Goal: Transaction & Acquisition: Purchase product/service

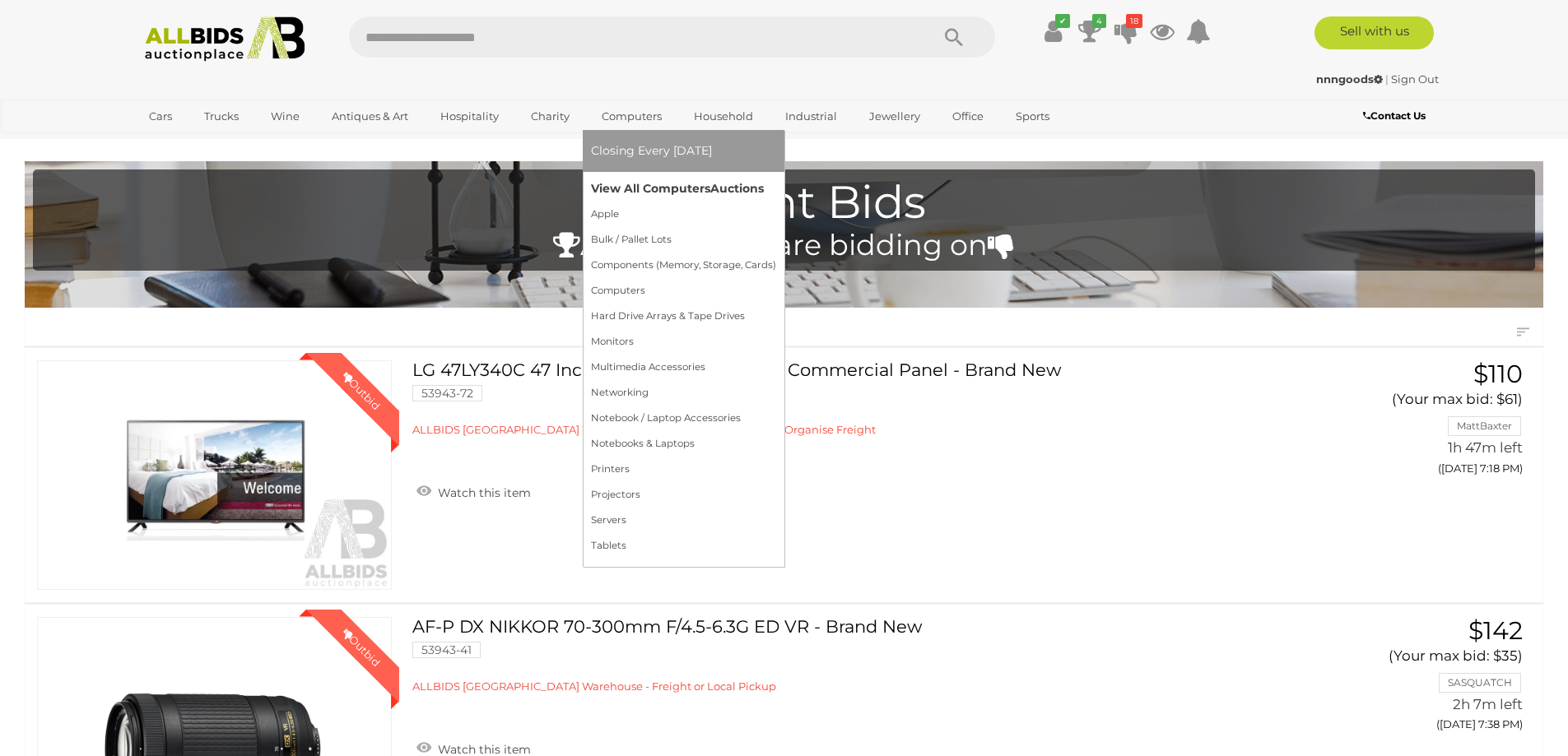
drag, startPoint x: 645, startPoint y: 187, endPoint x: 715, endPoint y: 185, distance: 70.0
click at [646, 187] on link "View All Computers Auctions" at bounding box center [683, 189] width 185 height 26
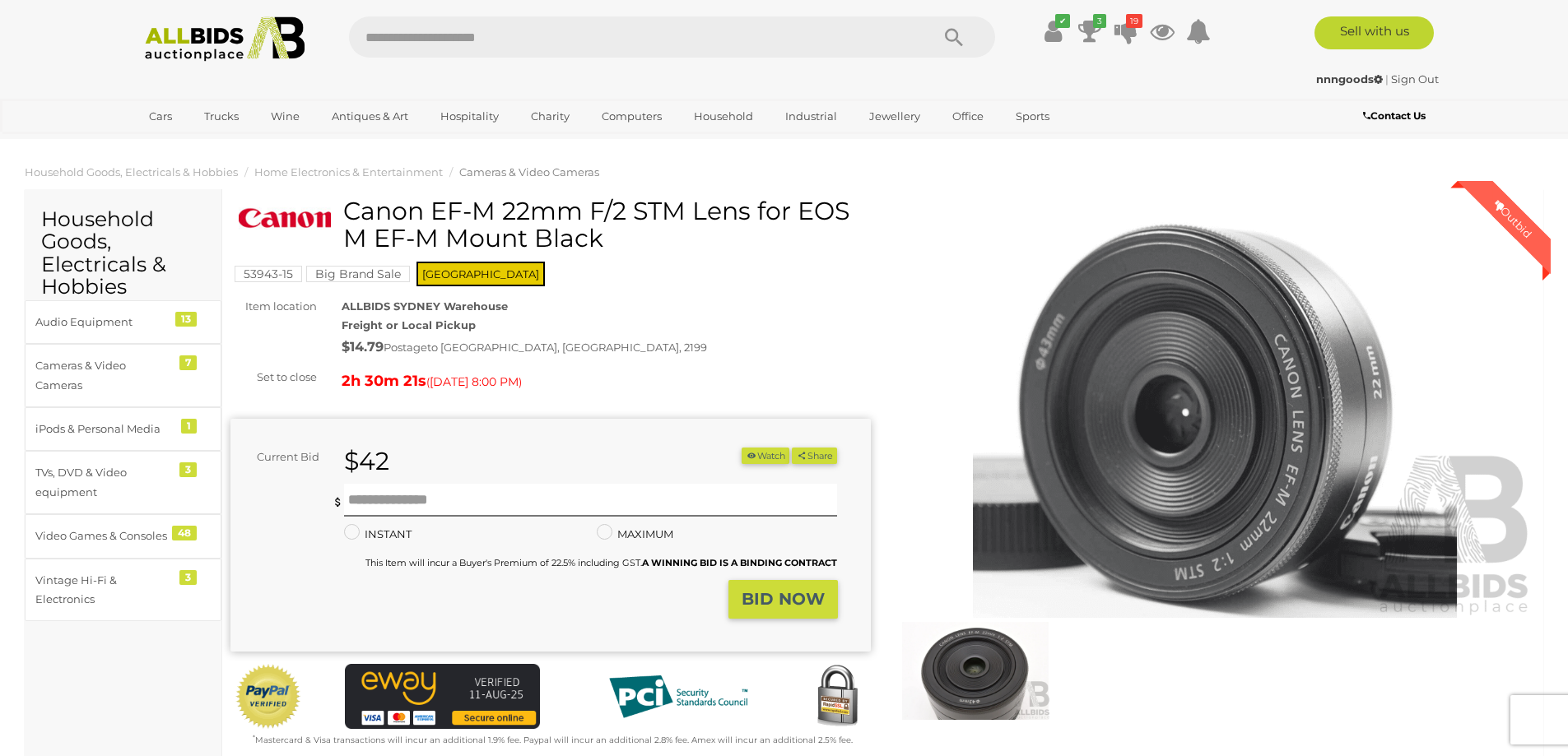
drag, startPoint x: 345, startPoint y: 211, endPoint x: 629, endPoint y: 207, distance: 284.0
click at [629, 207] on h1 "Canon EF-M 22mm F/2 STM Lens for EOS M EF-M Mount Black" at bounding box center [553, 224] width 628 height 54
copy h1 "Canon EF-M 22mm F/2"
click at [613, 494] on input "text" at bounding box center [590, 500] width 493 height 33
type input "**"
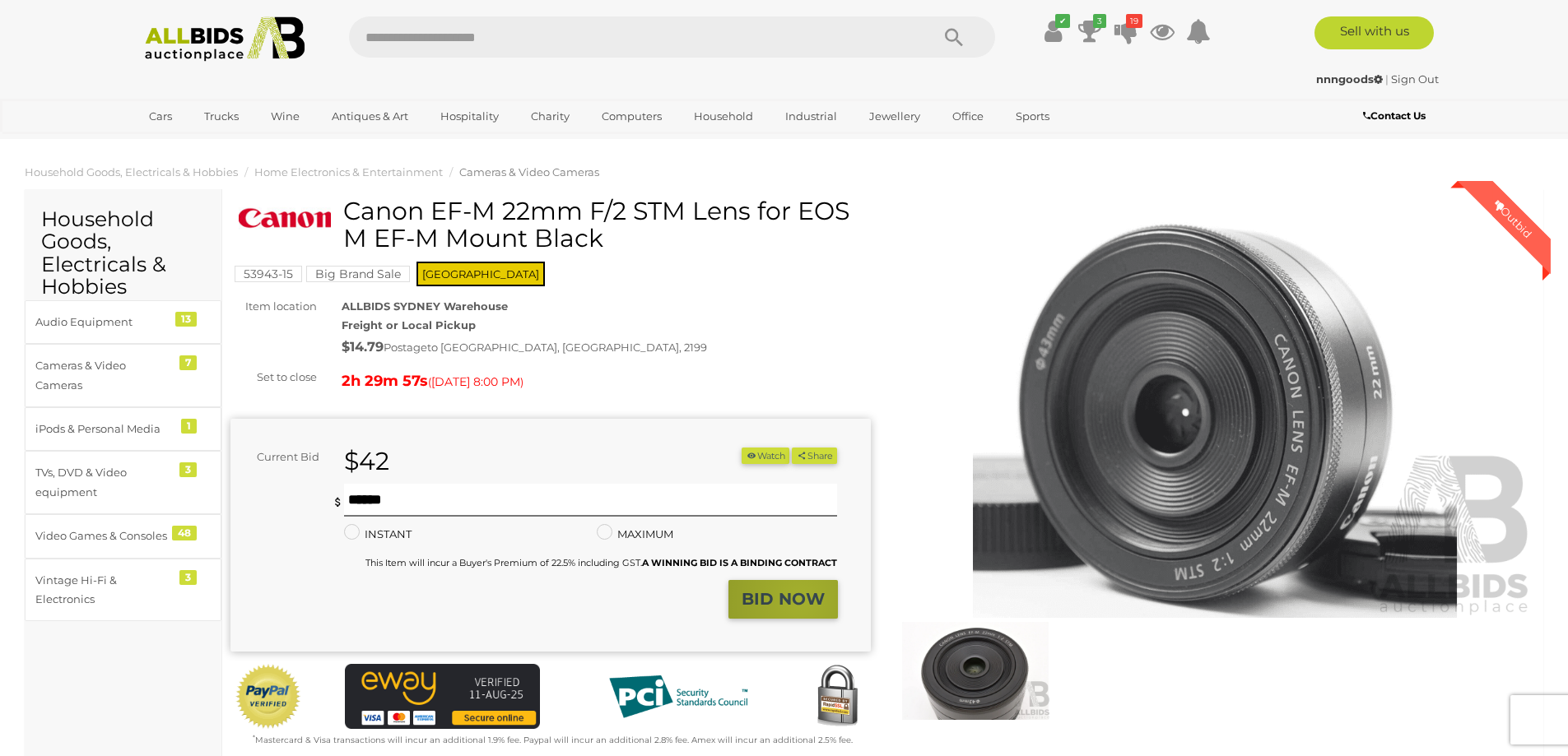
click at [801, 600] on strong "BID NOW" at bounding box center [784, 599] width 83 height 20
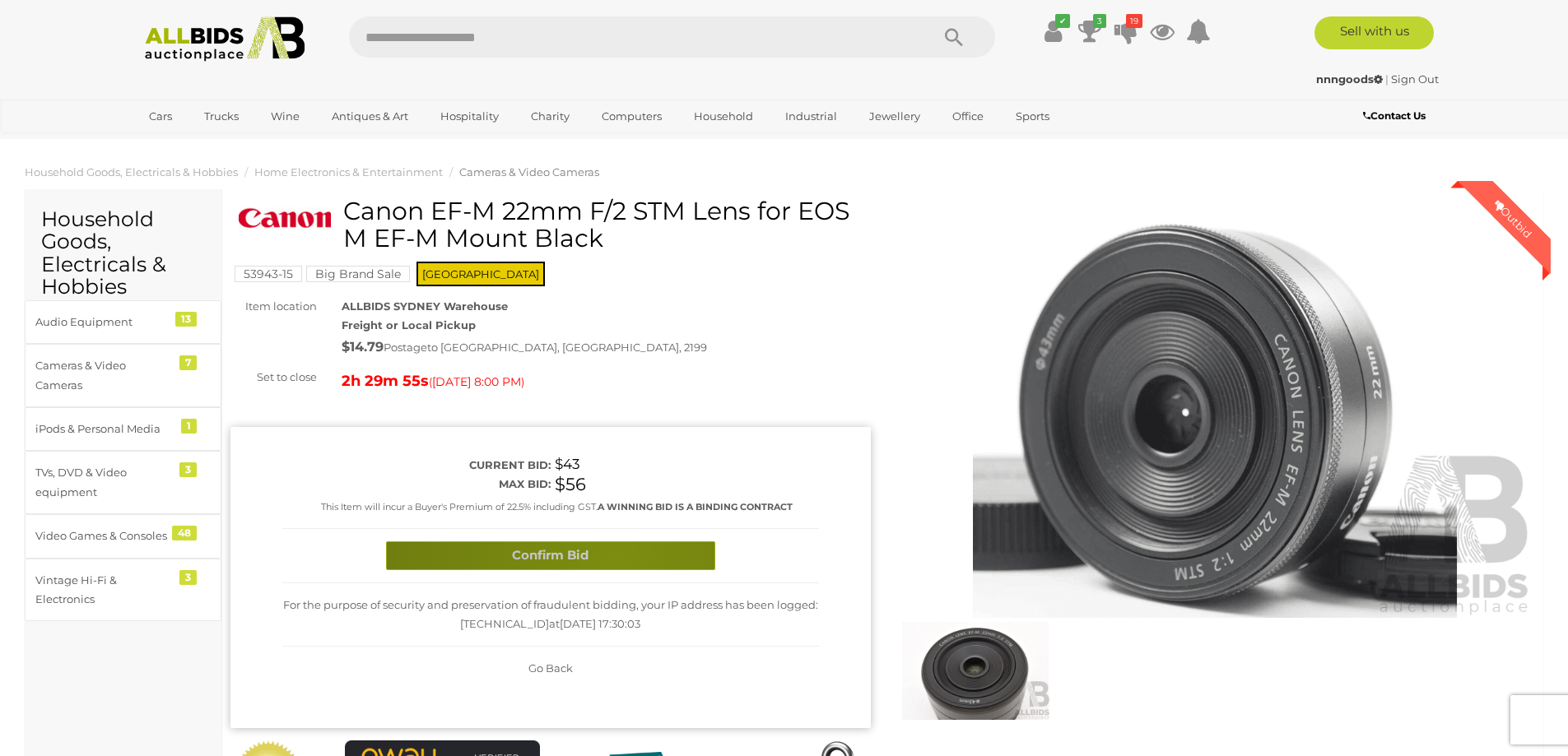
click at [615, 553] on button "Confirm Bid" at bounding box center [551, 556] width 329 height 29
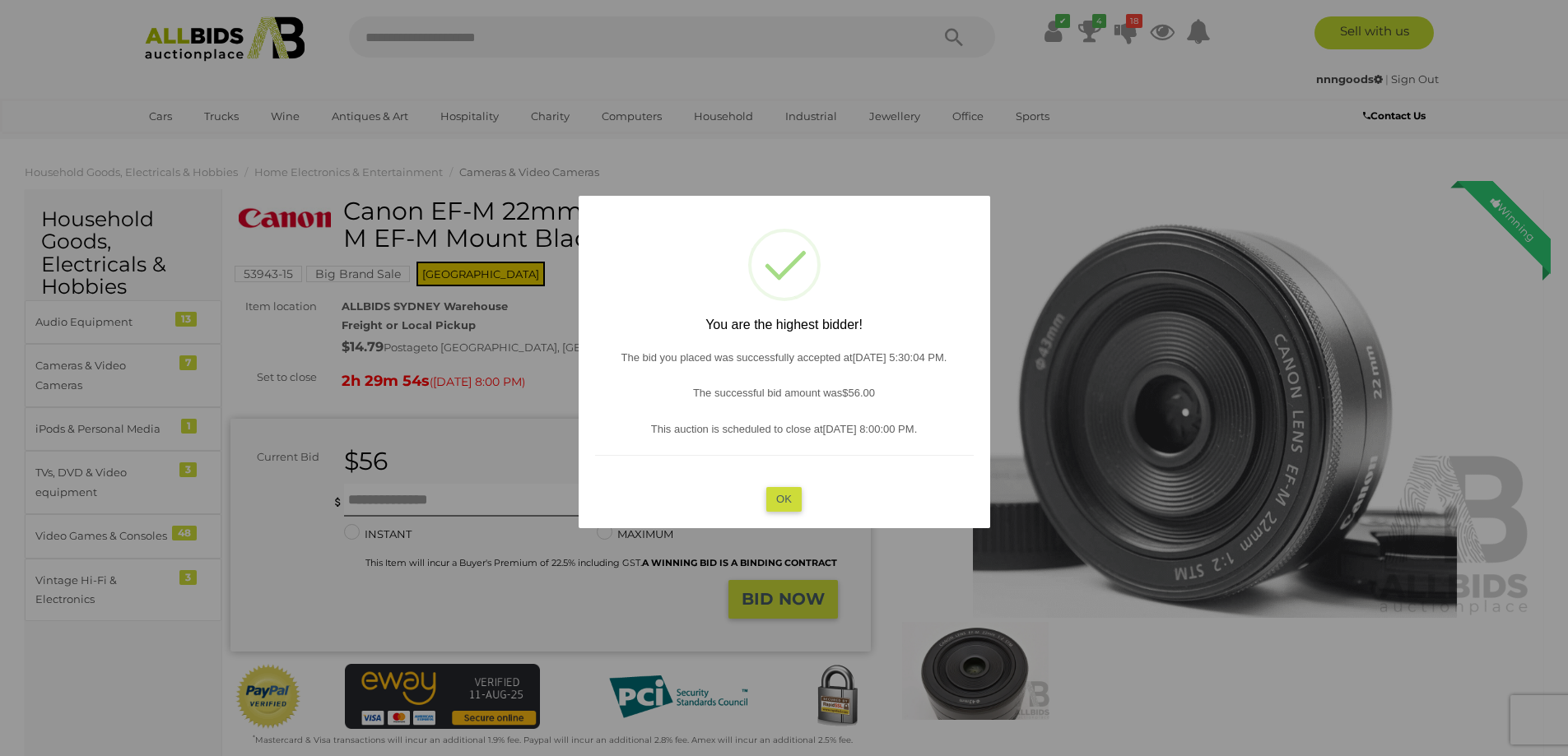
drag, startPoint x: 782, startPoint y: 499, endPoint x: 804, endPoint y: 489, distance: 24.2
click at [789, 496] on button "OK" at bounding box center [784, 499] width 36 height 24
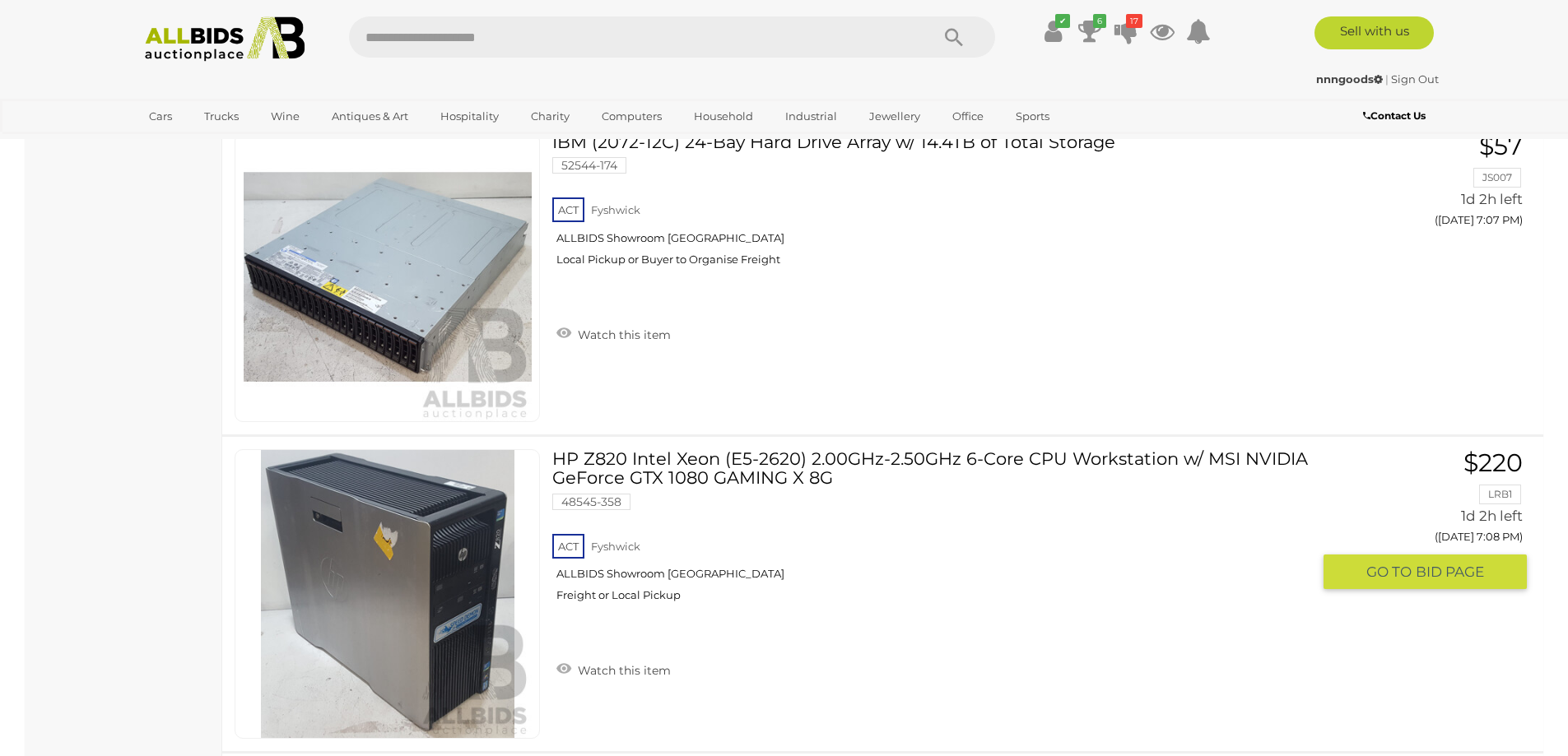
scroll to position [10619, 0]
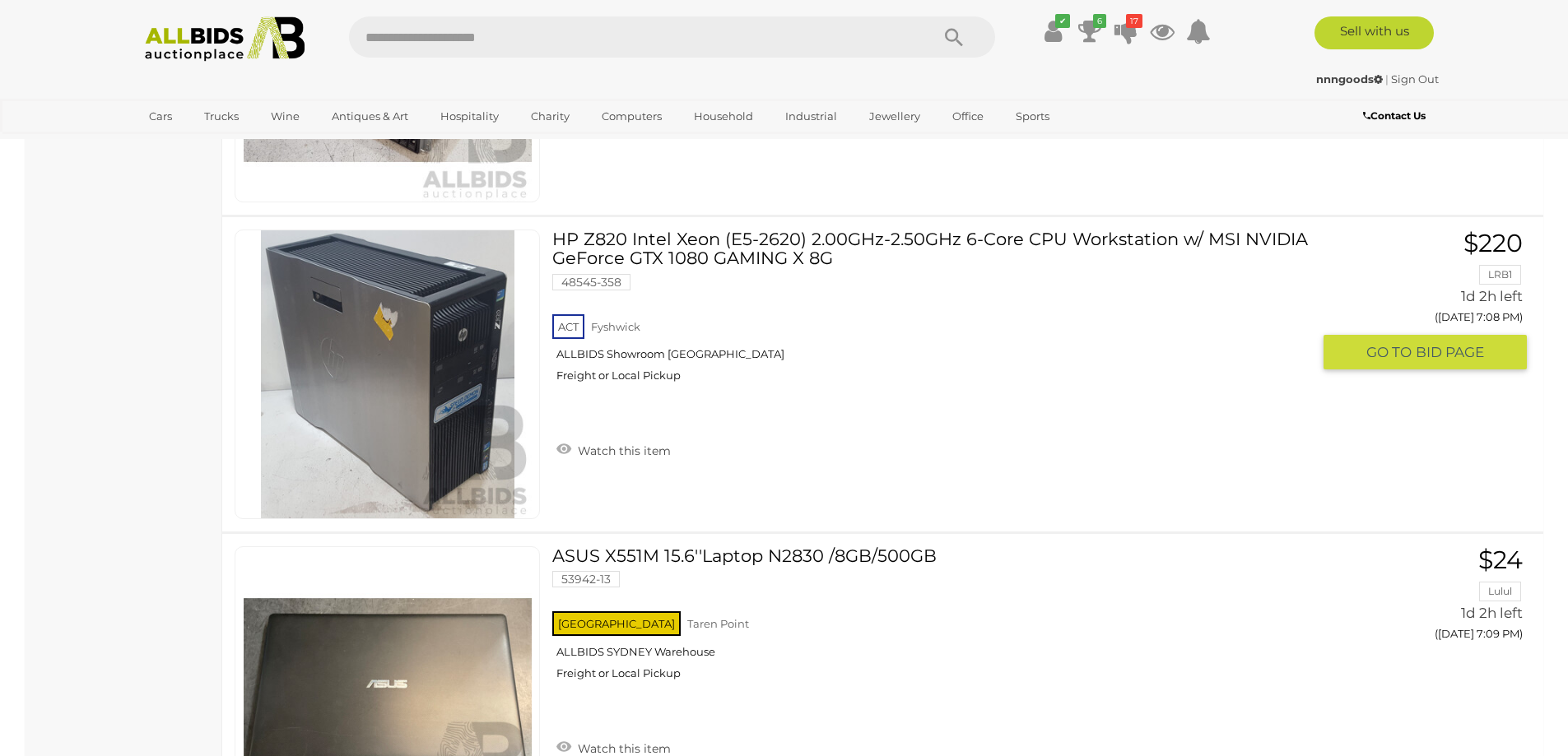
click at [730, 263] on link "HP Z820 Intel Xeon (E5-2620) 2.00GHz-2.50GHz 6-Core CPU Workstation w/ MSI NVID…" at bounding box center [937, 312] width 746 height 165
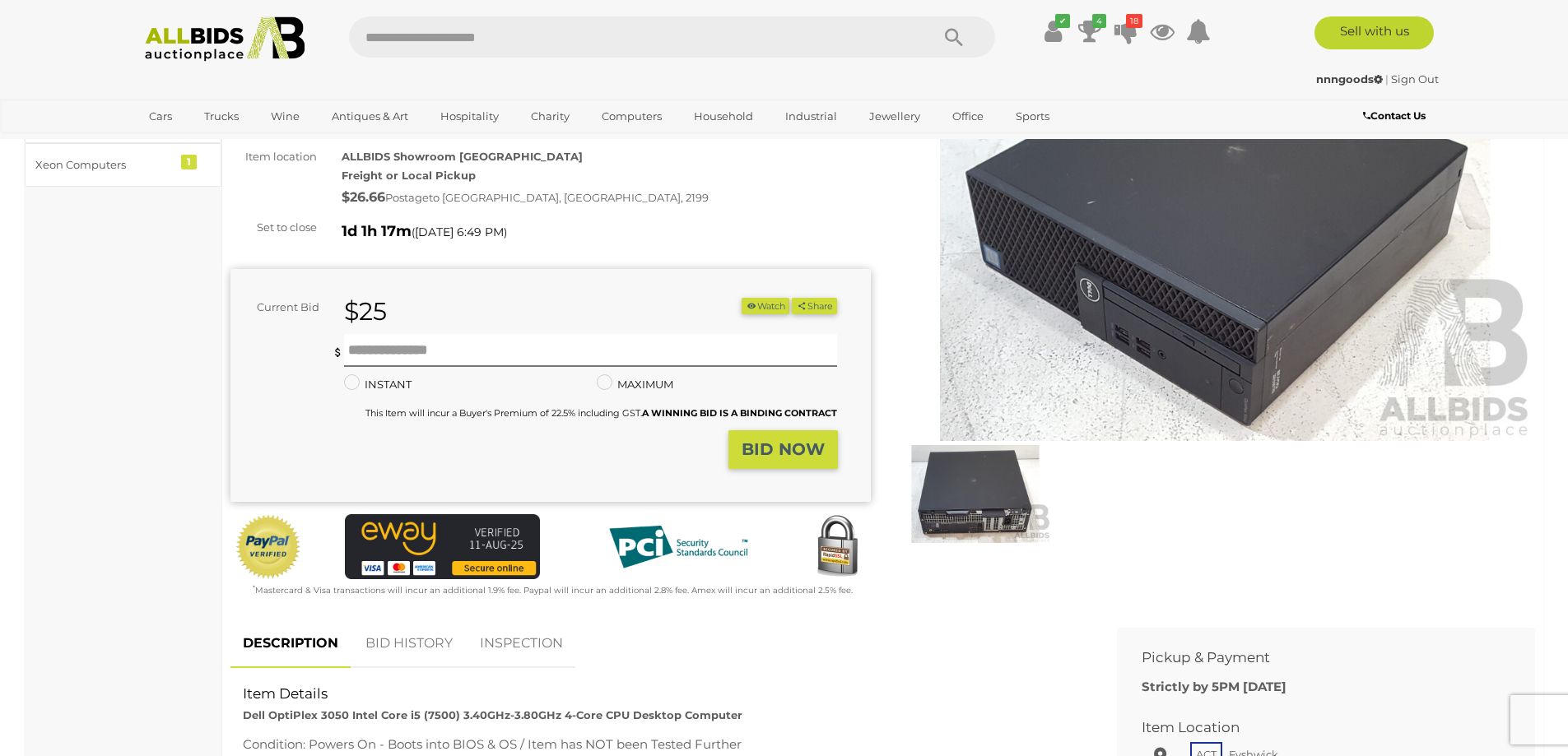
scroll to position [82, 0]
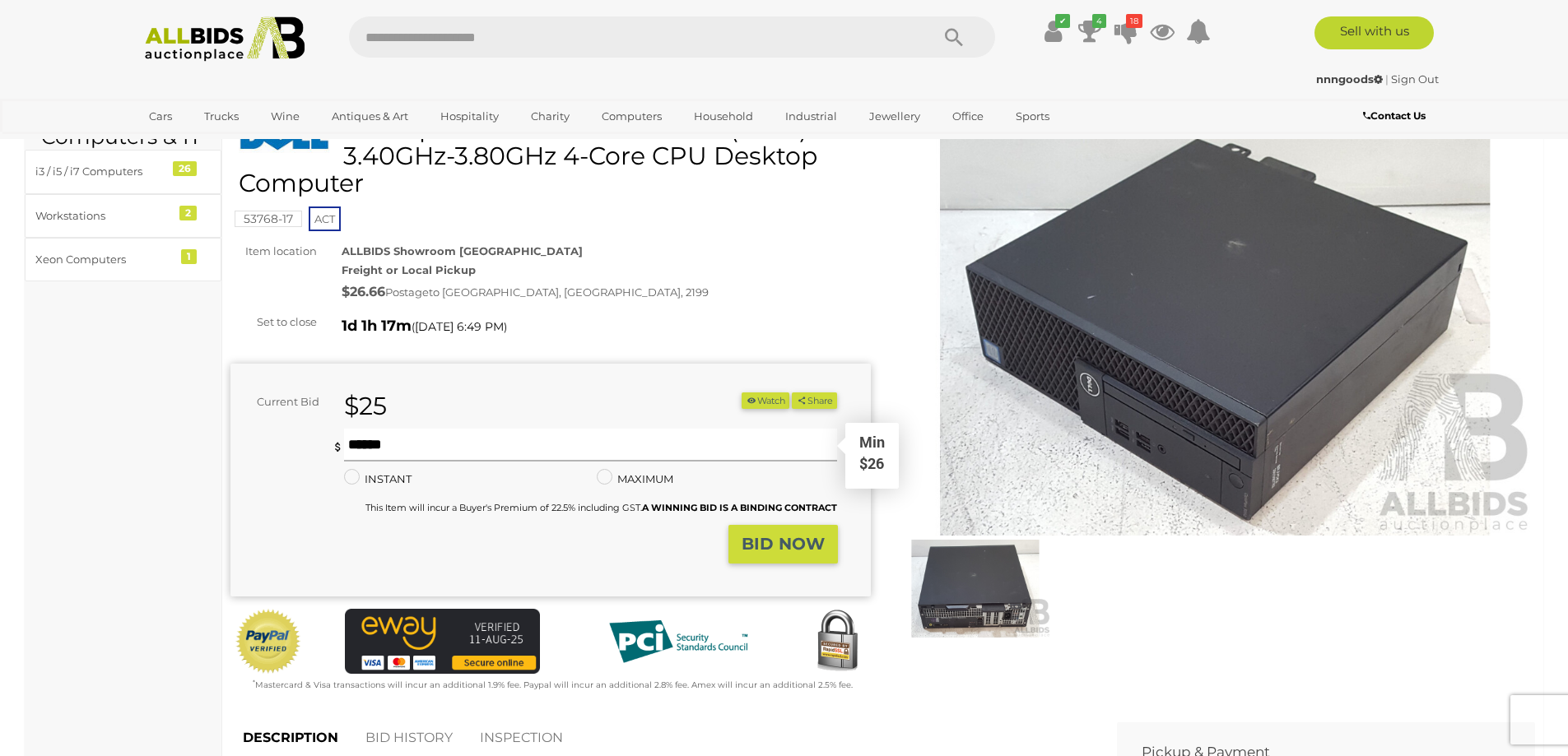
click at [444, 440] on input "text" at bounding box center [590, 445] width 493 height 33
type input "**"
click at [752, 546] on strong "BID NOW" at bounding box center [784, 544] width 83 height 20
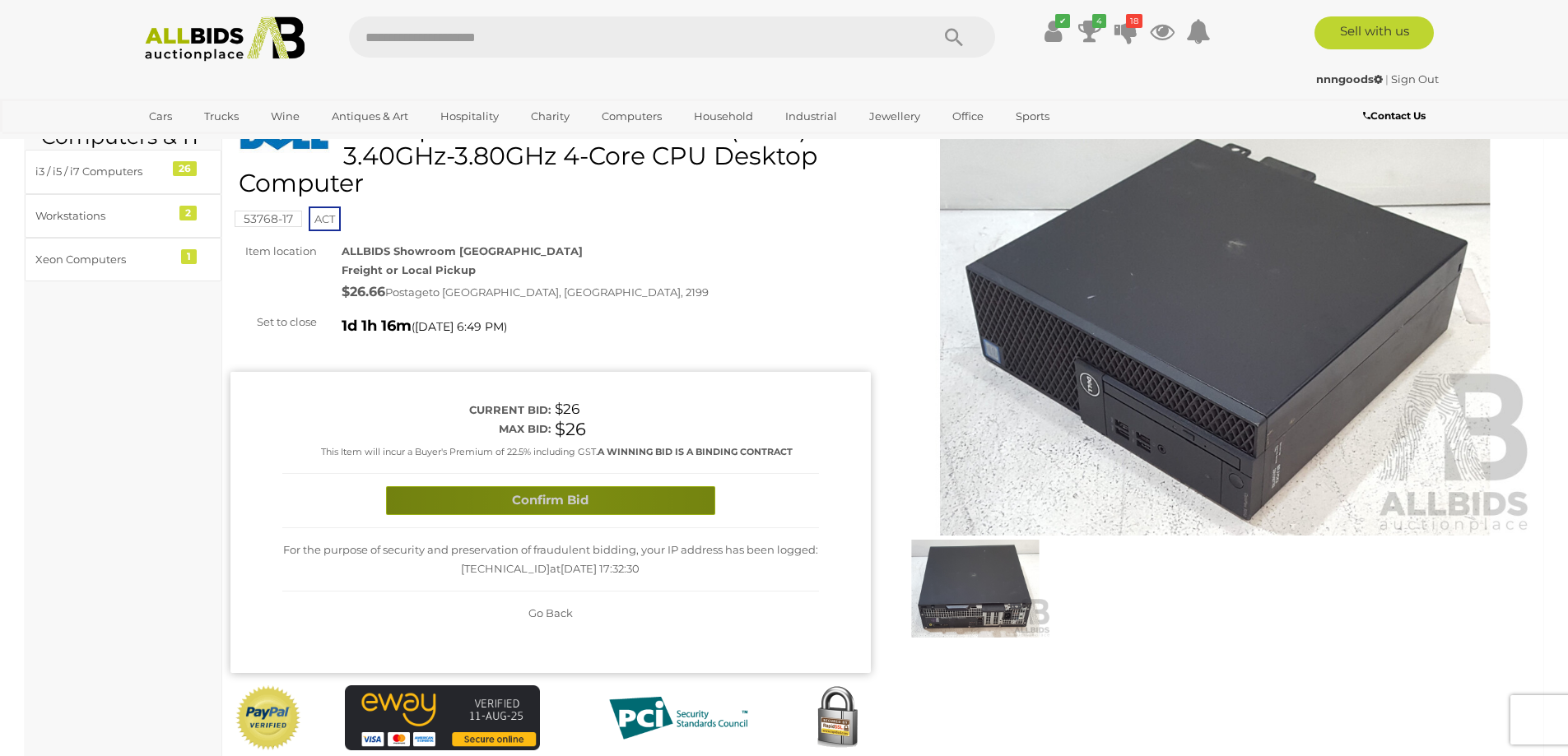
click at [570, 500] on button "Confirm Bid" at bounding box center [551, 500] width 329 height 29
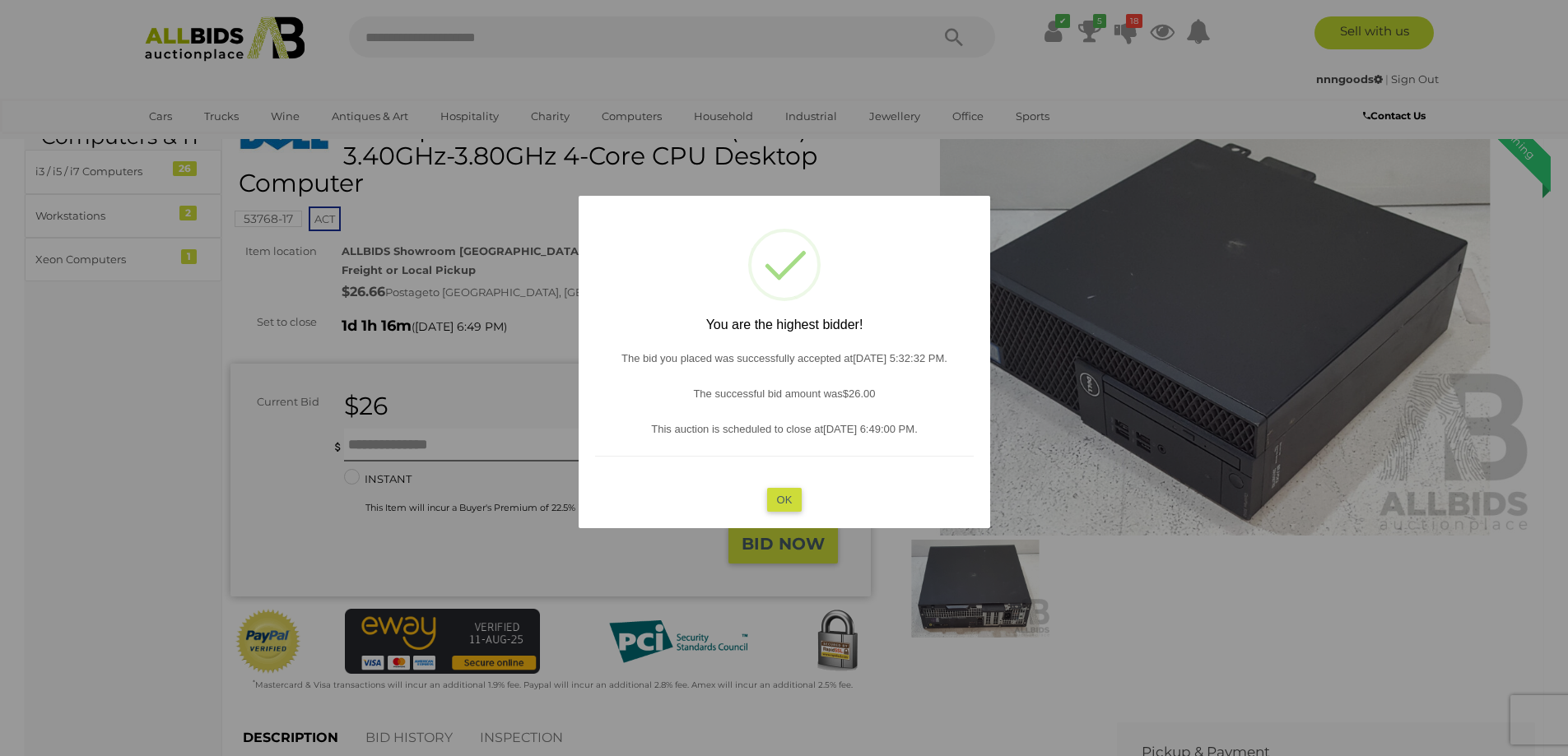
drag, startPoint x: 790, startPoint y: 496, endPoint x: 829, endPoint y: 495, distance: 39.0
click at [802, 496] on div "? ! i You are the highest bidder! The bid you placed was successfully accepted …" at bounding box center [784, 363] width 411 height 333
drag, startPoint x: 785, startPoint y: 499, endPoint x: 797, endPoint y: 495, distance: 12.6
click at [784, 498] on button "OK" at bounding box center [784, 499] width 36 height 24
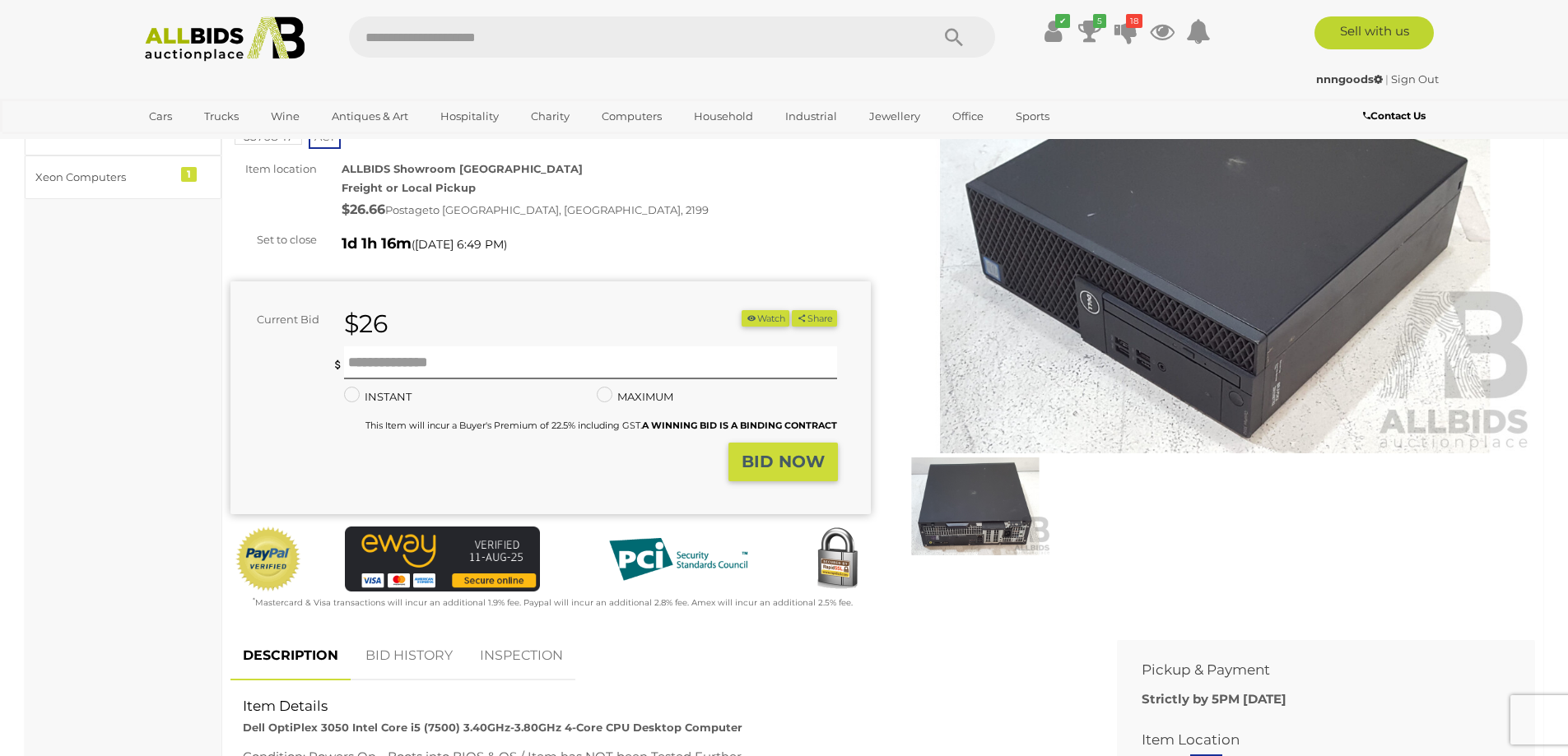
scroll to position [411, 0]
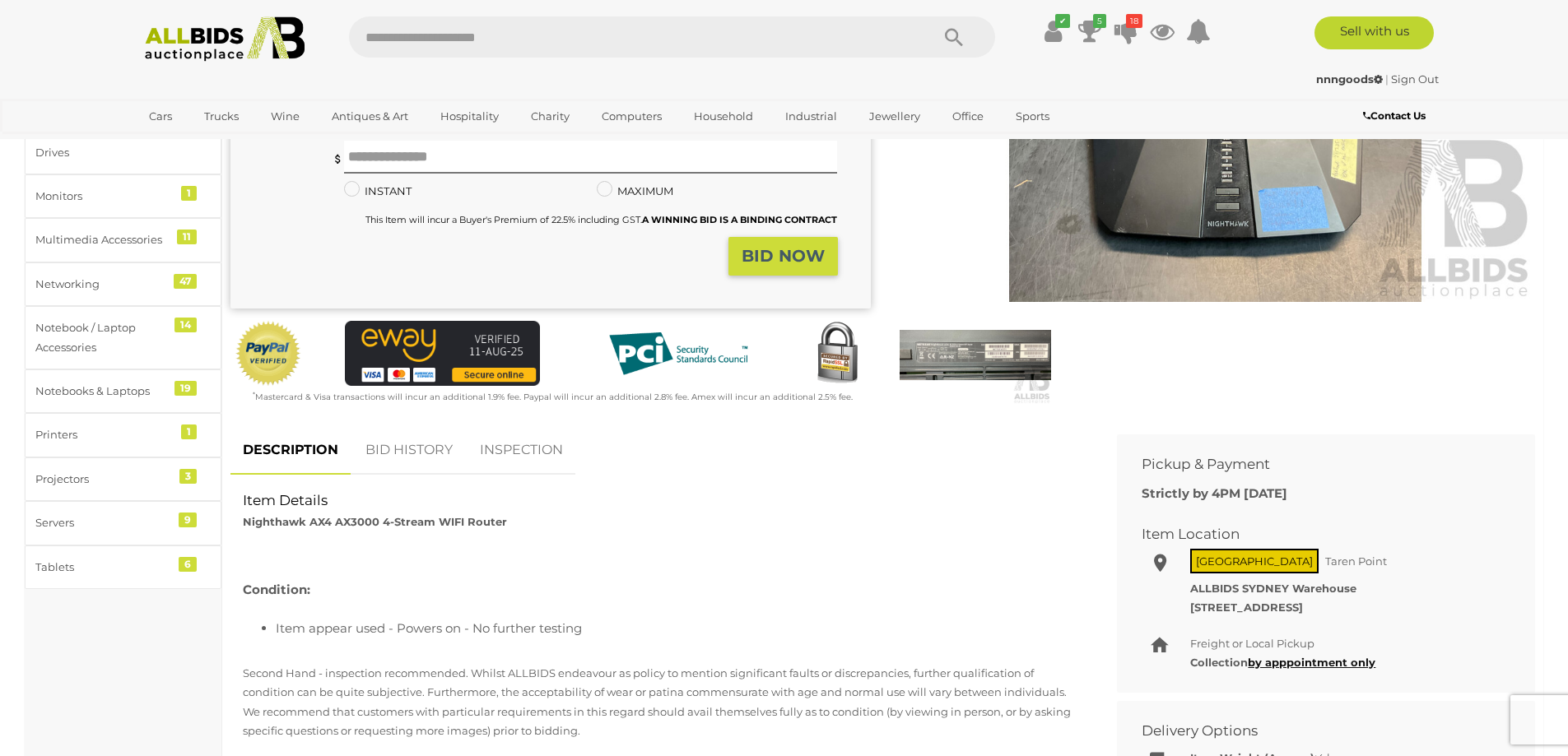
scroll to position [164, 0]
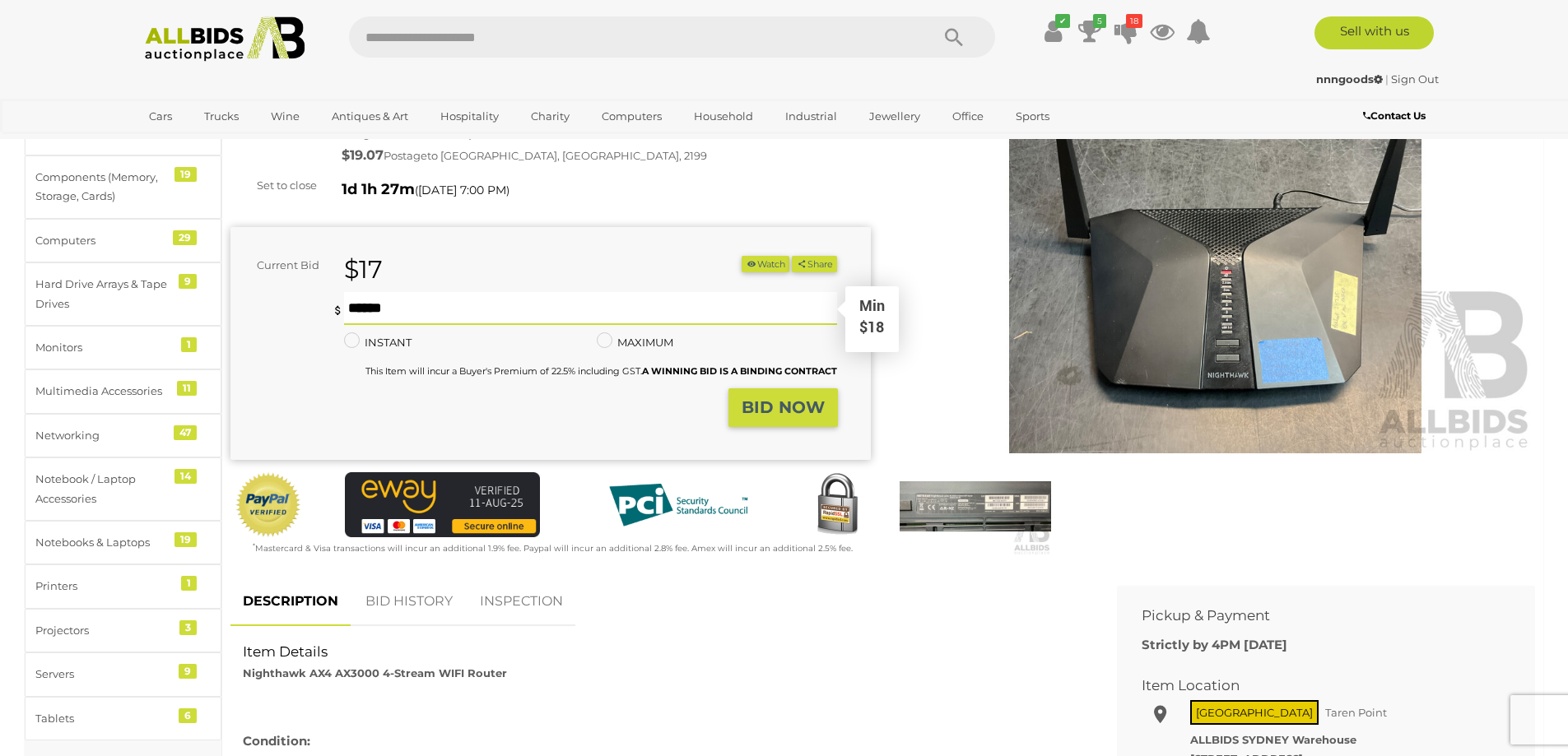
click at [527, 310] on input "text" at bounding box center [590, 308] width 493 height 33
type input "**"
click at [795, 406] on strong "BID NOW" at bounding box center [784, 407] width 83 height 20
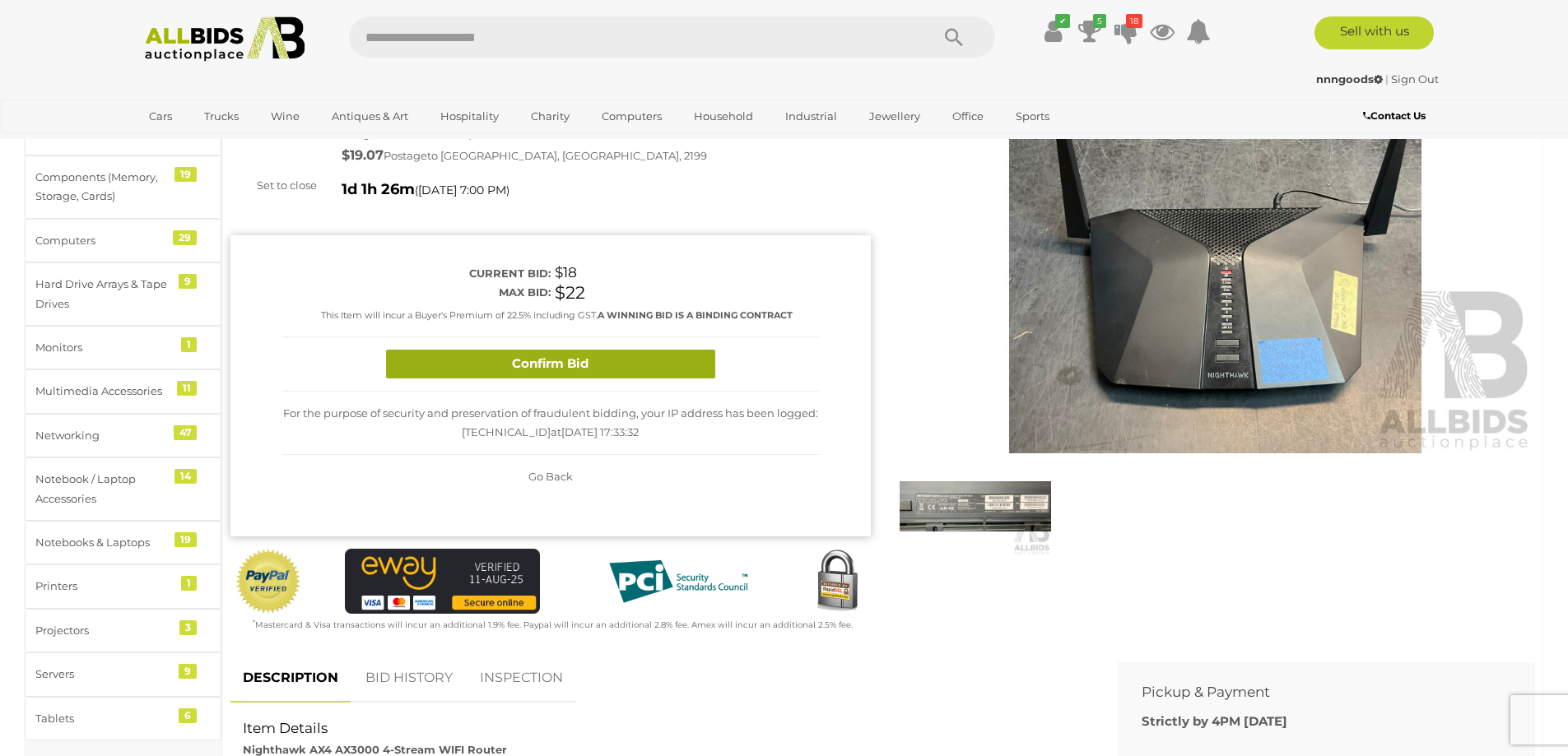
click at [635, 365] on button "Confirm Bid" at bounding box center [551, 364] width 329 height 29
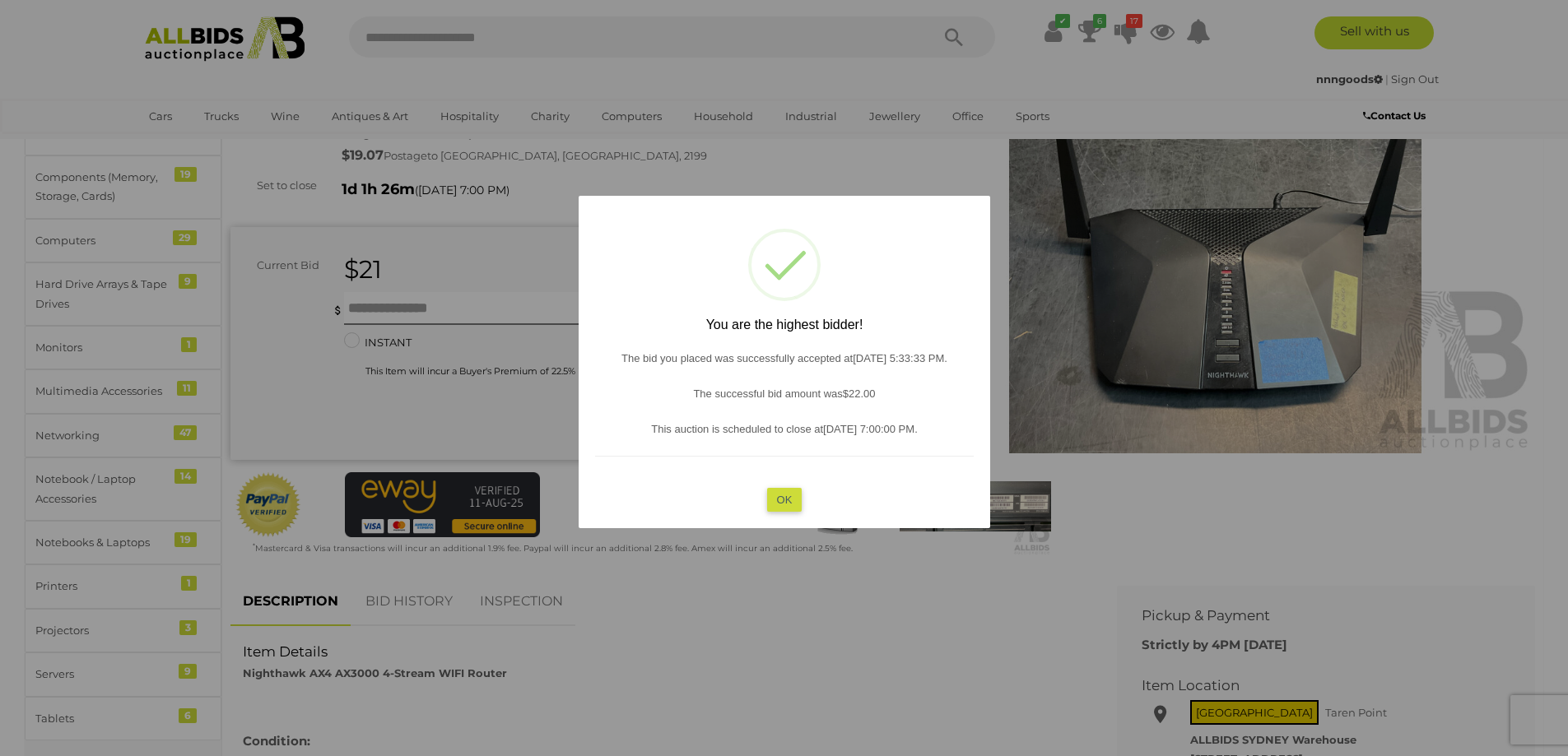
click at [796, 502] on button "OK" at bounding box center [784, 499] width 36 height 24
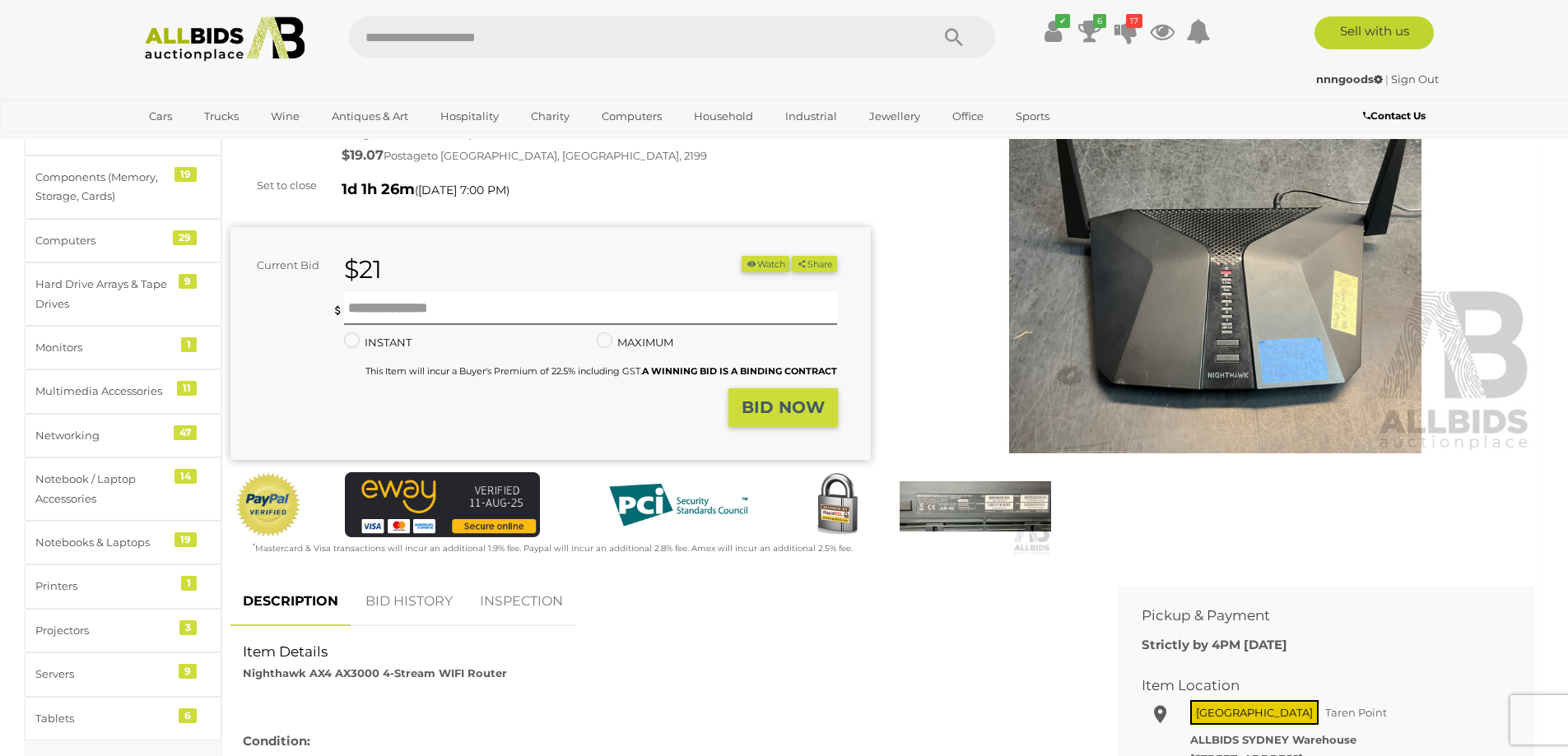
click at [1278, 376] on img at bounding box center [1215, 248] width 640 height 412
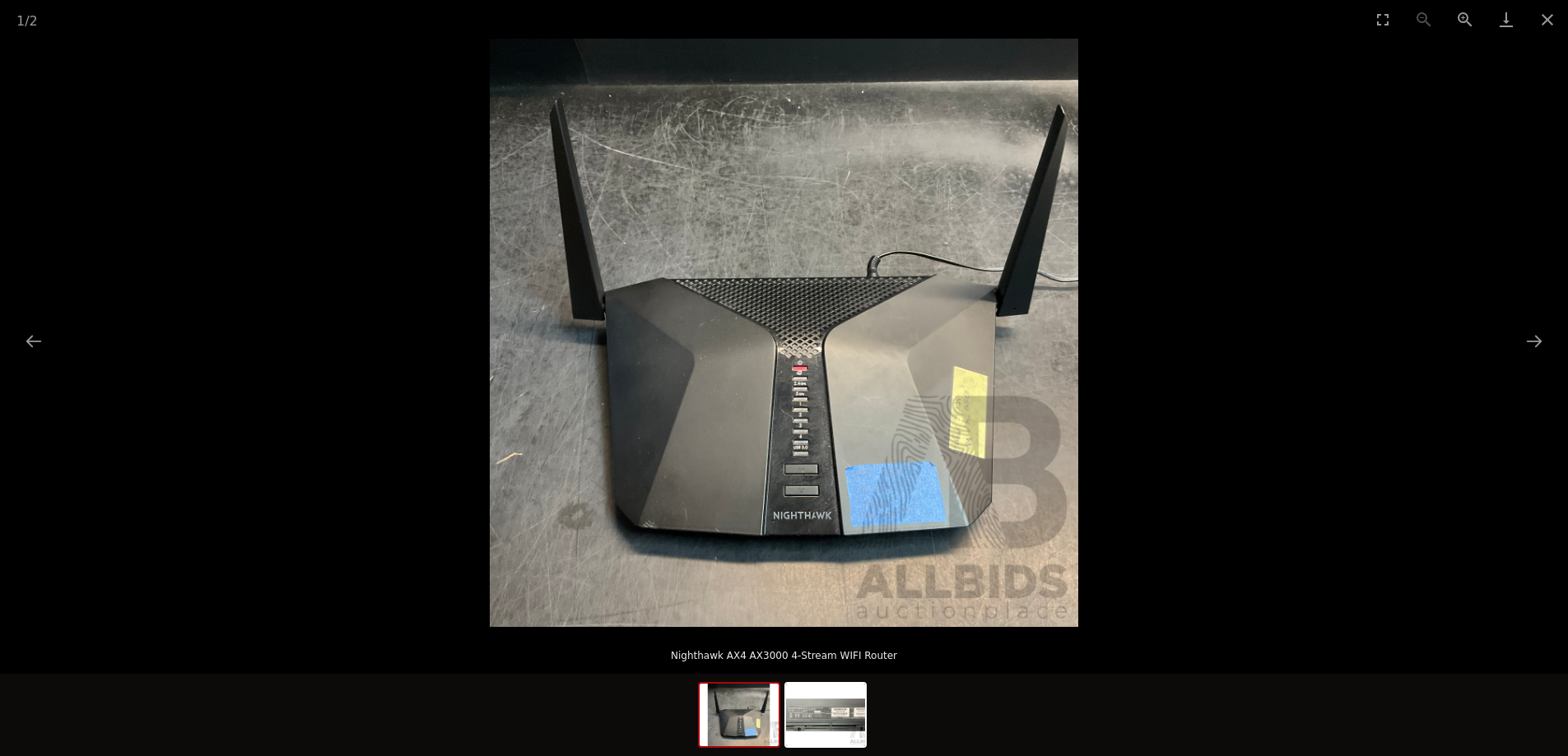
click at [982, 449] on img at bounding box center [784, 333] width 588 height 589
click at [876, 524] on img at bounding box center [784, 333] width 588 height 589
click at [1551, 18] on button "Close gallery" at bounding box center [1547, 19] width 42 height 39
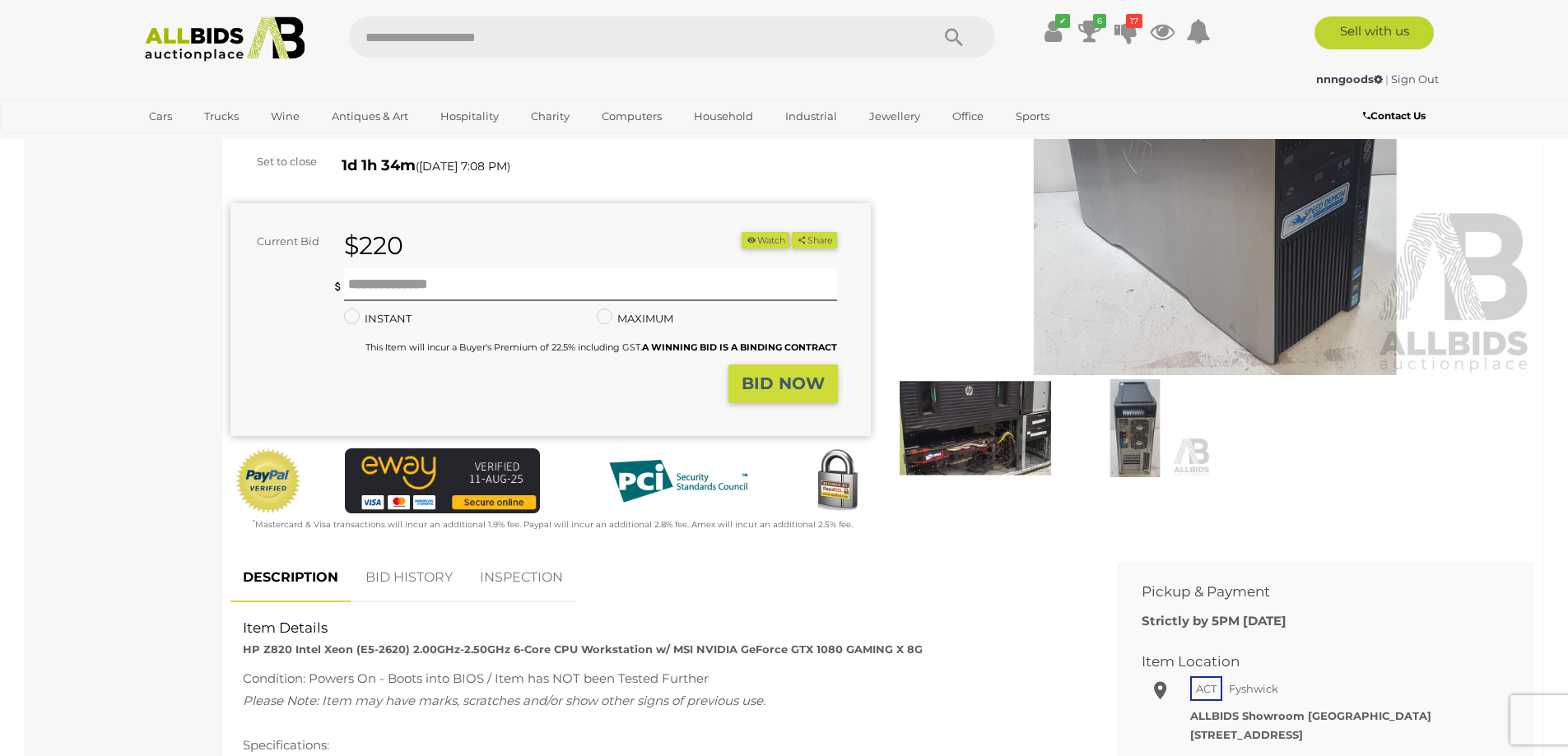
scroll to position [247, 0]
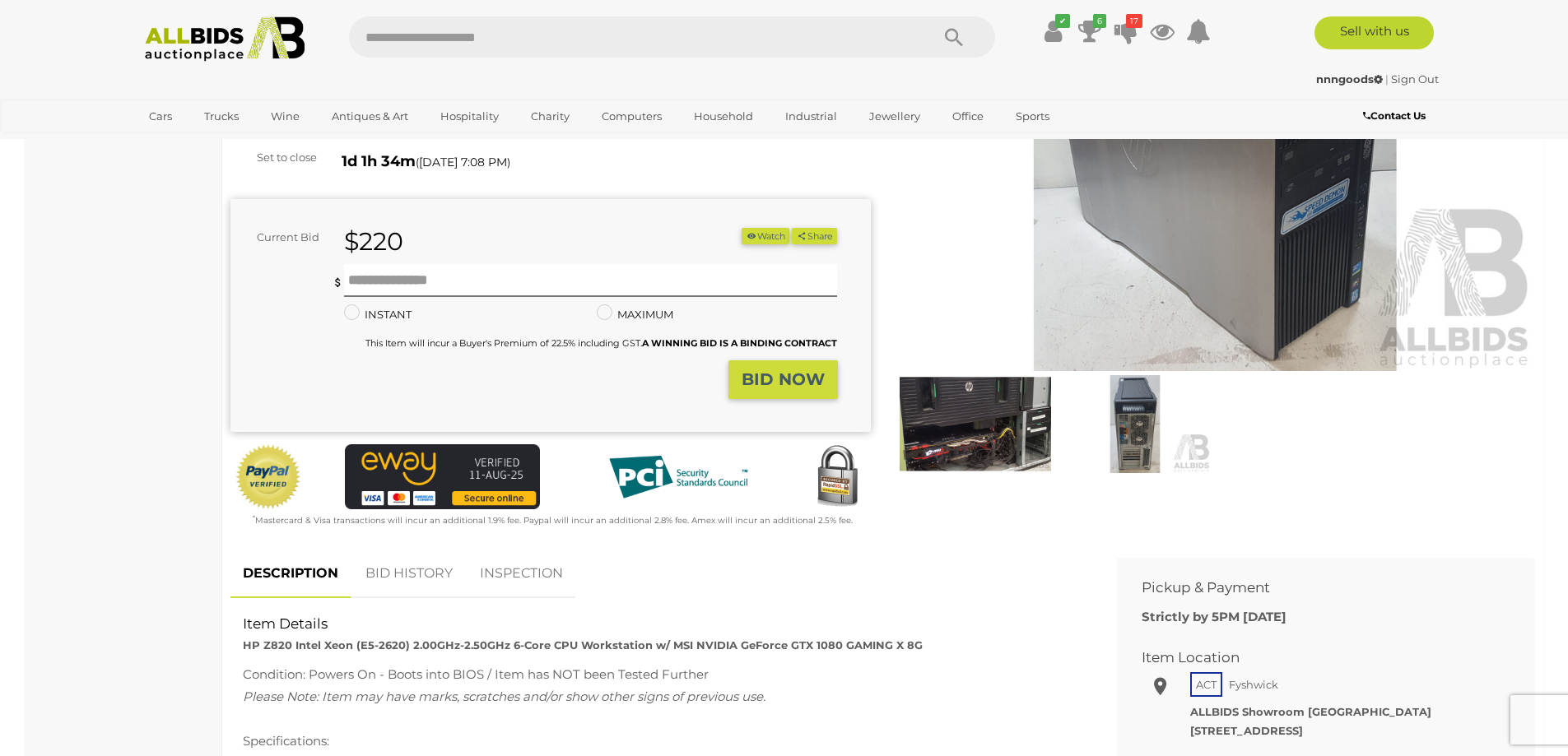
click at [975, 460] on img at bounding box center [975, 424] width 152 height 98
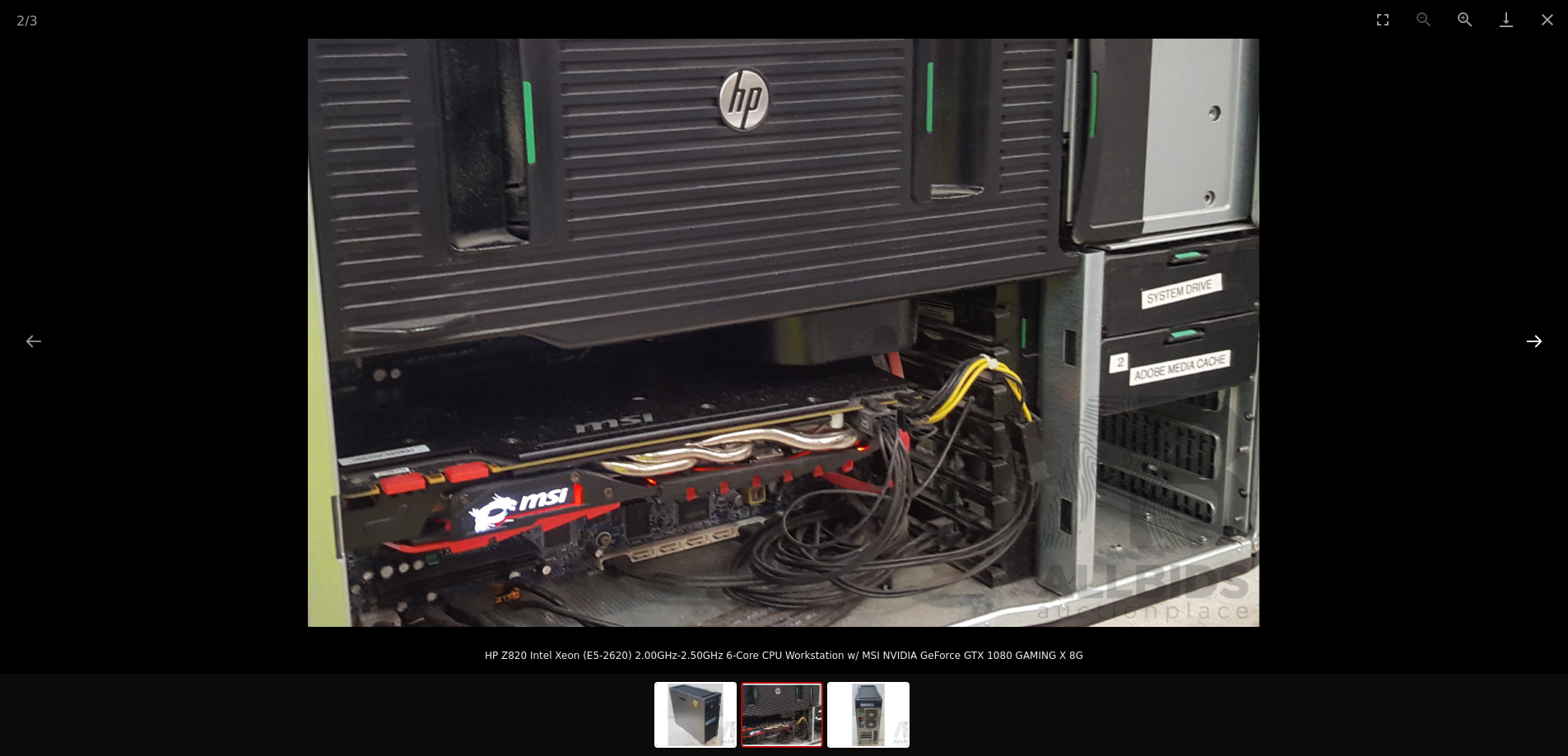
click at [1535, 343] on button "Next slide" at bounding box center [1533, 341] width 35 height 32
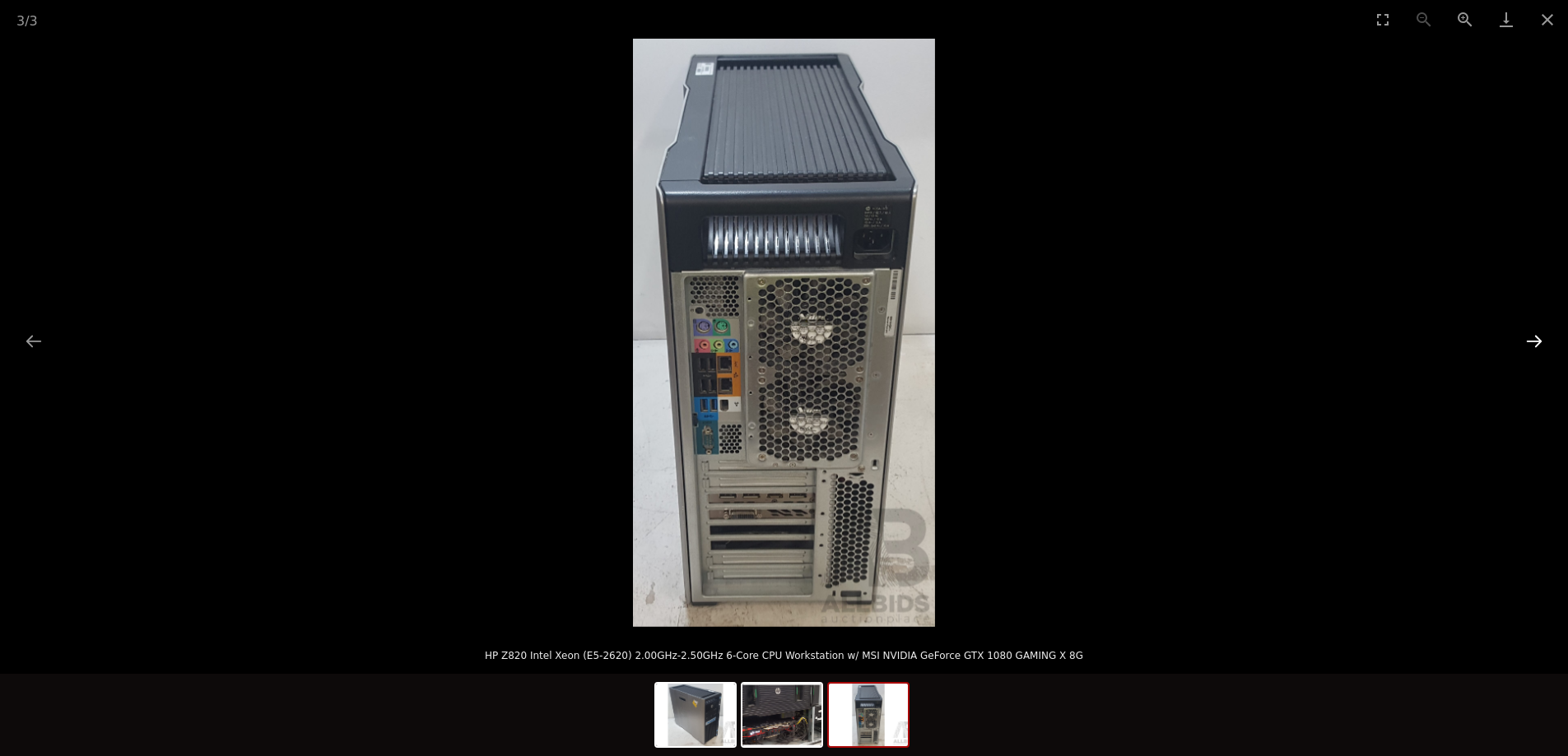
click at [1535, 344] on button "Next slide" at bounding box center [1533, 341] width 35 height 32
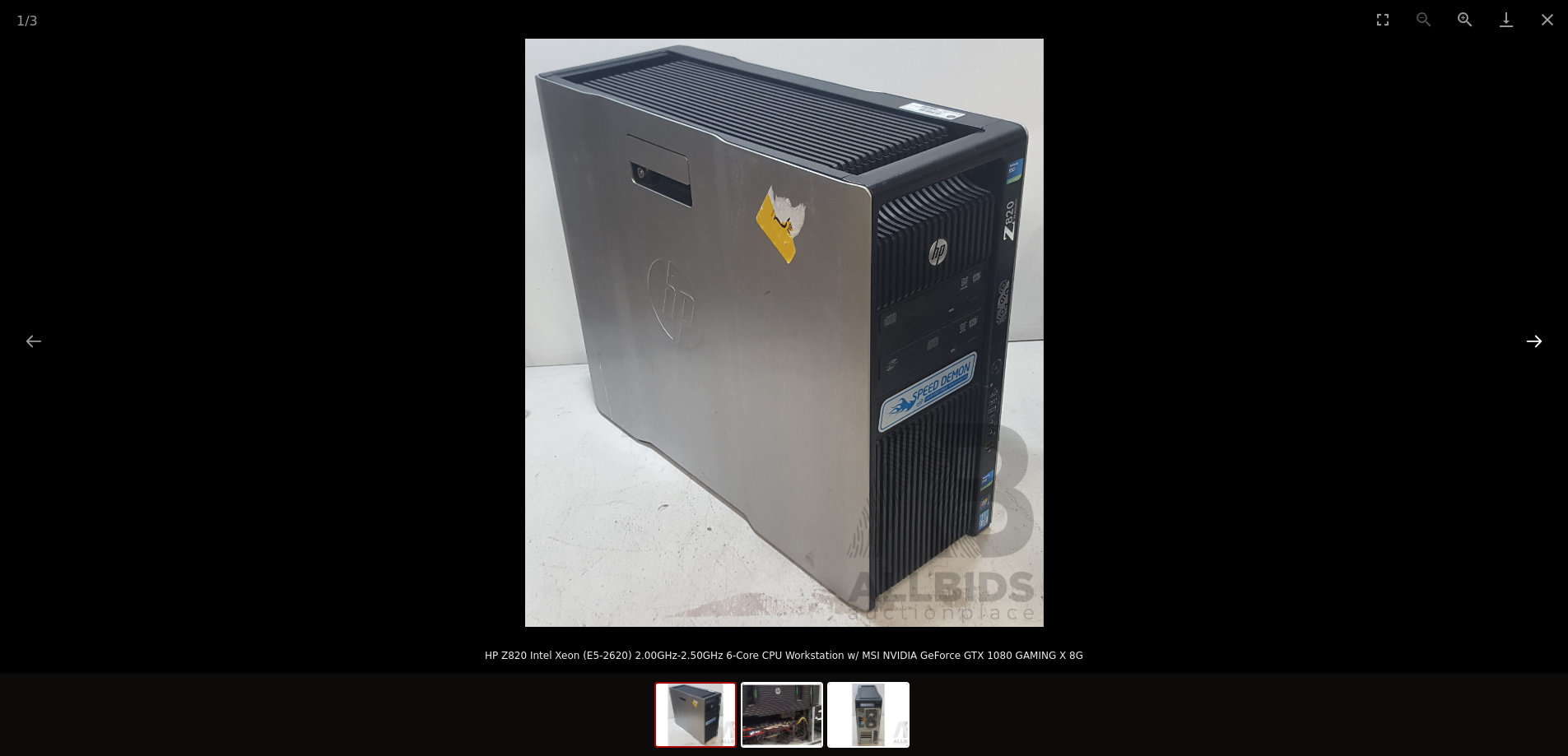
click at [1536, 344] on button "Next slide" at bounding box center [1533, 341] width 35 height 32
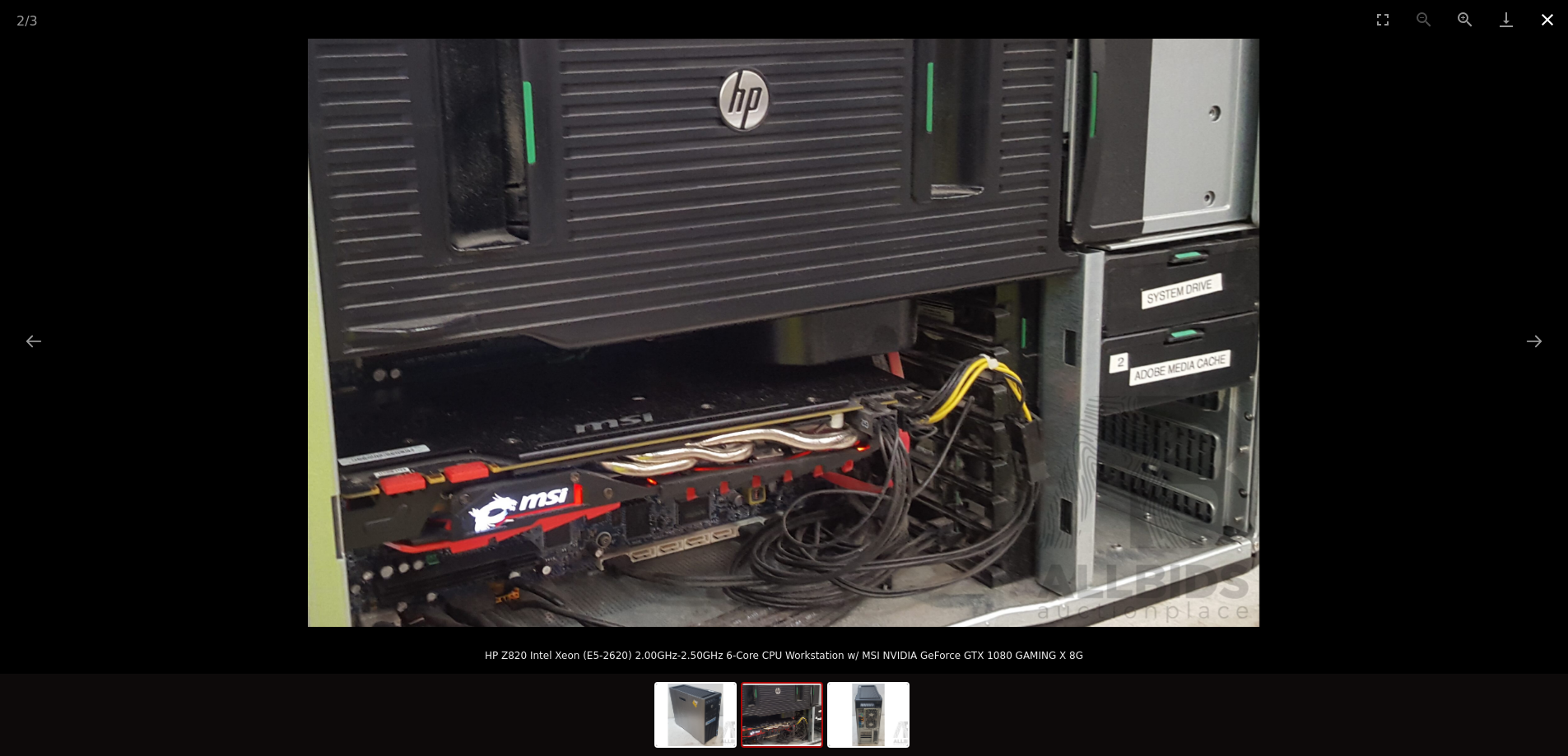
click at [1553, 19] on button "Close gallery" at bounding box center [1547, 19] width 42 height 39
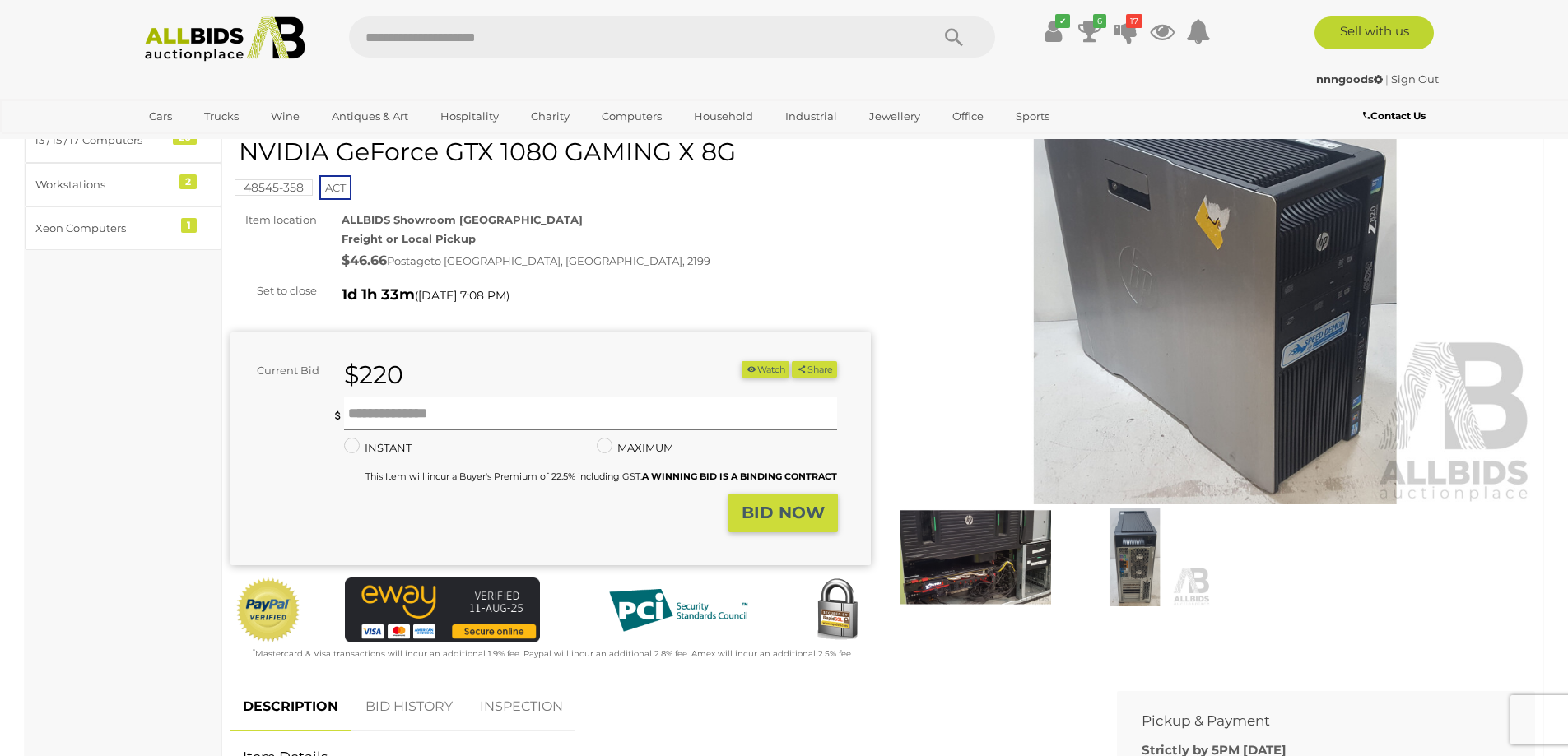
scroll to position [82, 0]
